Goal: Task Accomplishment & Management: Manage account settings

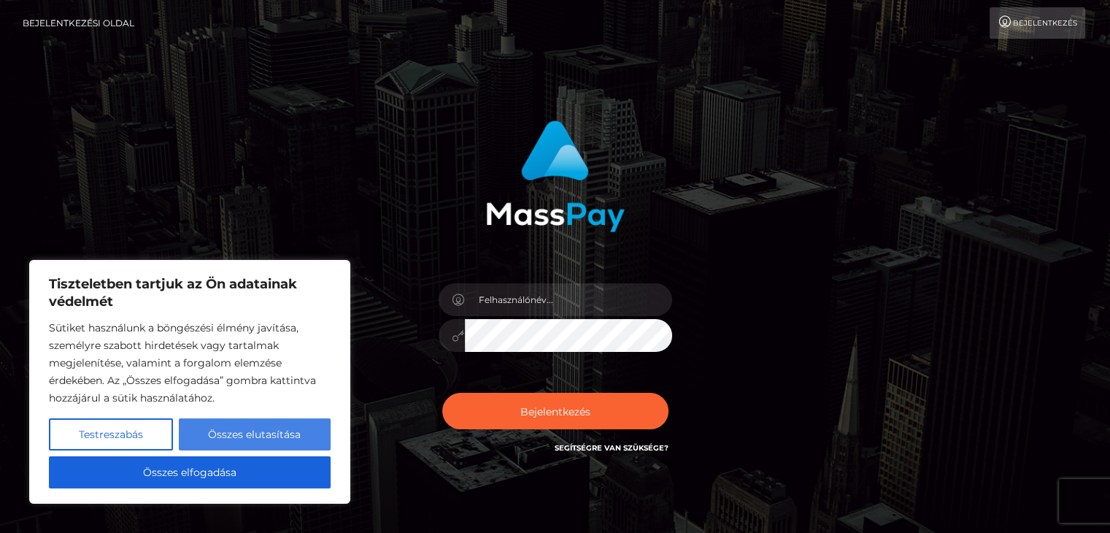
click at [284, 432] on font "Összes elutasítása" at bounding box center [254, 434] width 93 height 13
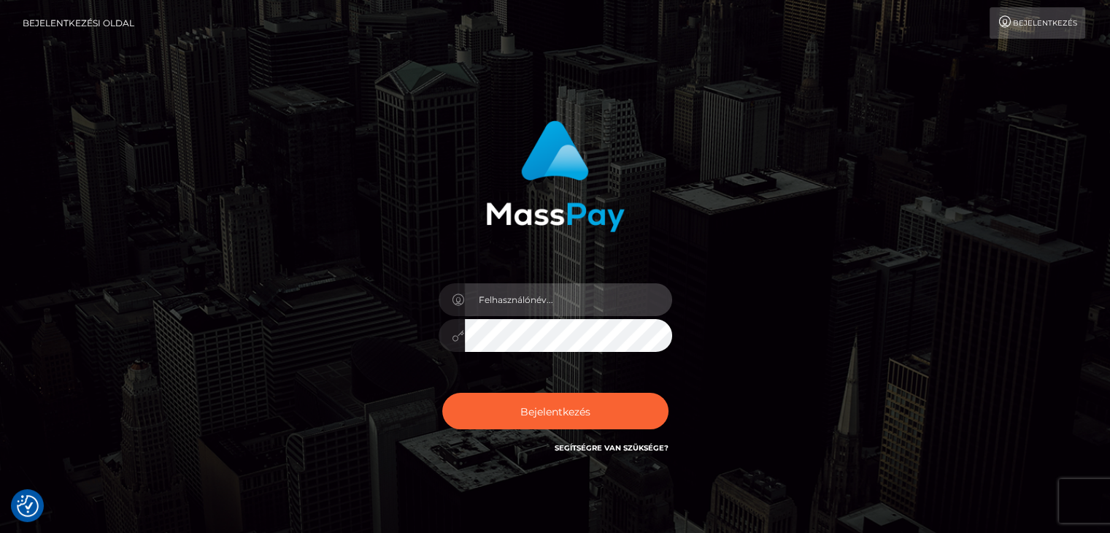
click at [601, 310] on input "text" at bounding box center [568, 299] width 207 height 33
type input "[EMAIL_ADDRESS][DOMAIN_NAME]"
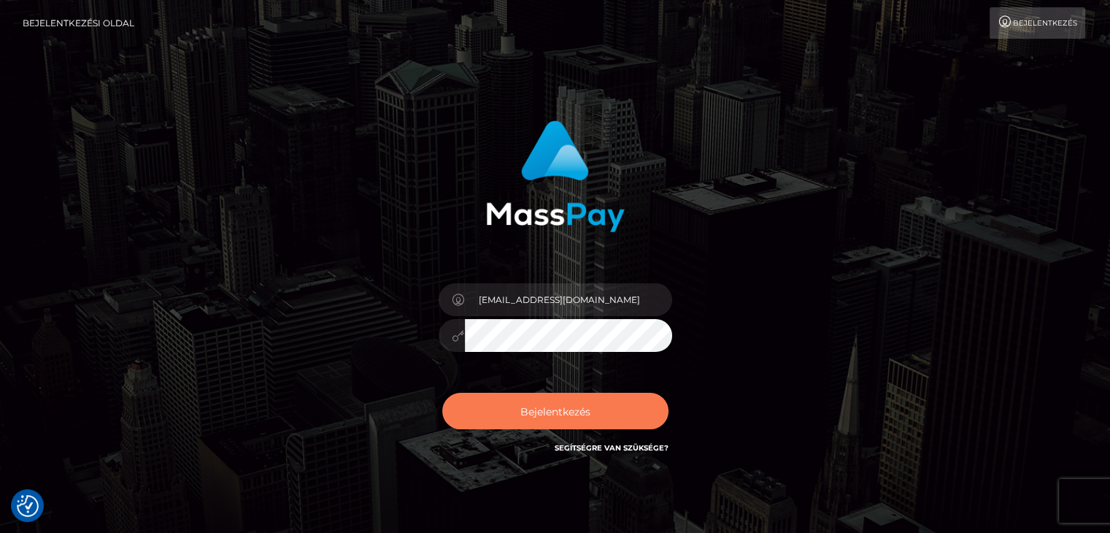
click at [564, 408] on font "Bejelentkezés" at bounding box center [555, 410] width 70 height 13
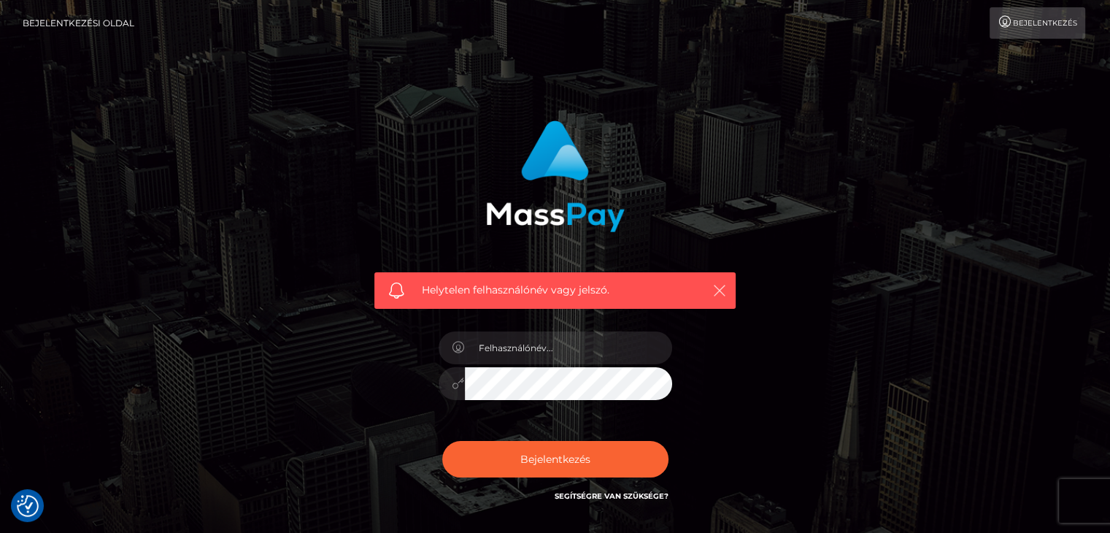
click at [727, 284] on button "button" at bounding box center [719, 290] width 18 height 18
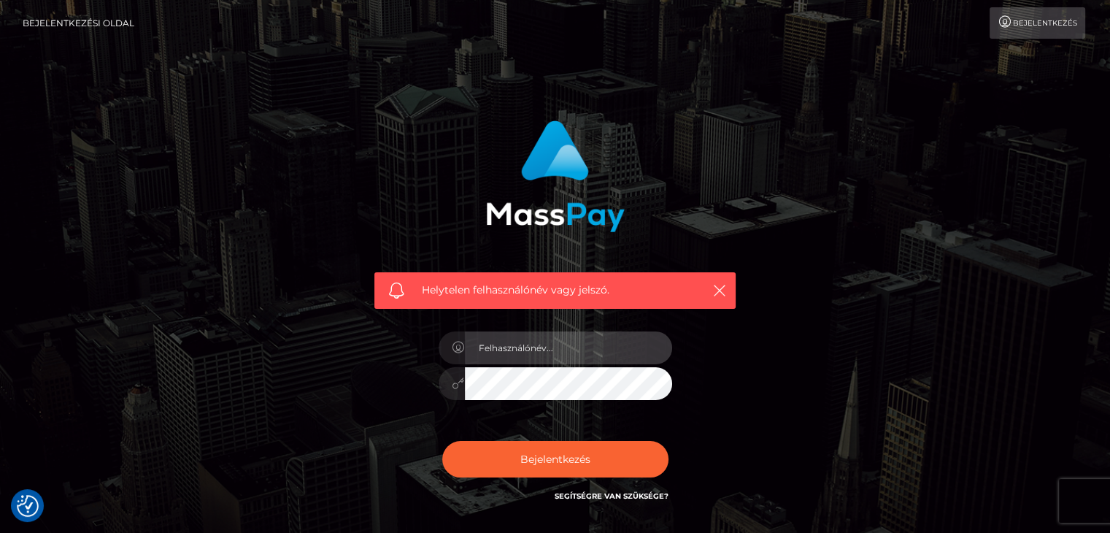
click at [577, 352] on input "text" at bounding box center [568, 347] width 207 height 33
type input "[EMAIL_ADDRESS][DOMAIN_NAME]"
click at [660, 381] on div at bounding box center [554, 381] width 233 height 28
click at [442, 441] on button "Bejelentkezés" at bounding box center [555, 459] width 226 height 36
click at [573, 346] on input "text" at bounding box center [568, 347] width 207 height 33
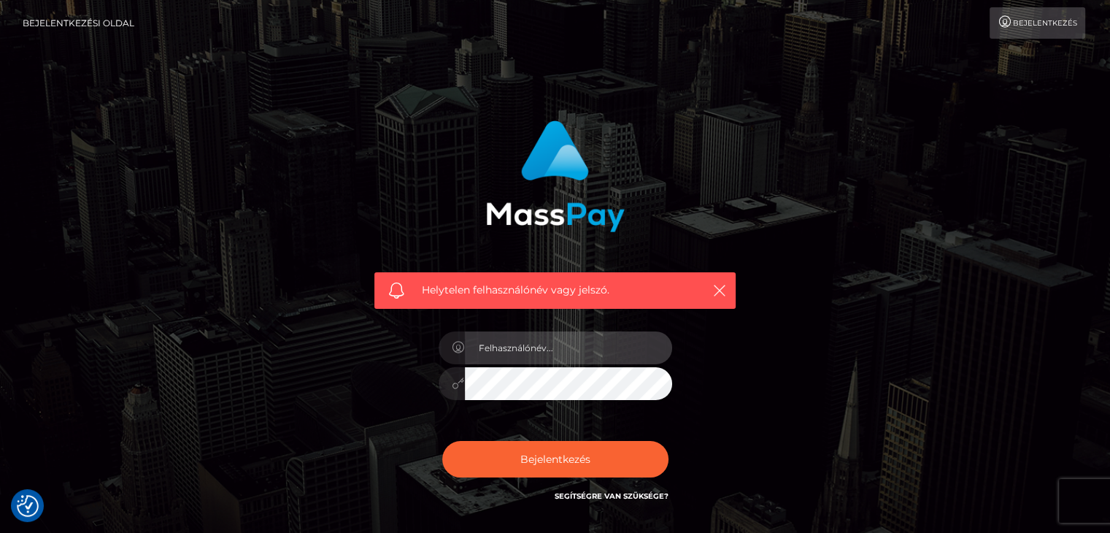
type input "[EMAIL_ADDRESS][DOMAIN_NAME]"
click at [442, 441] on button "Bejelentkezés" at bounding box center [555, 459] width 226 height 36
